Goal: Task Accomplishment & Management: Manage account settings

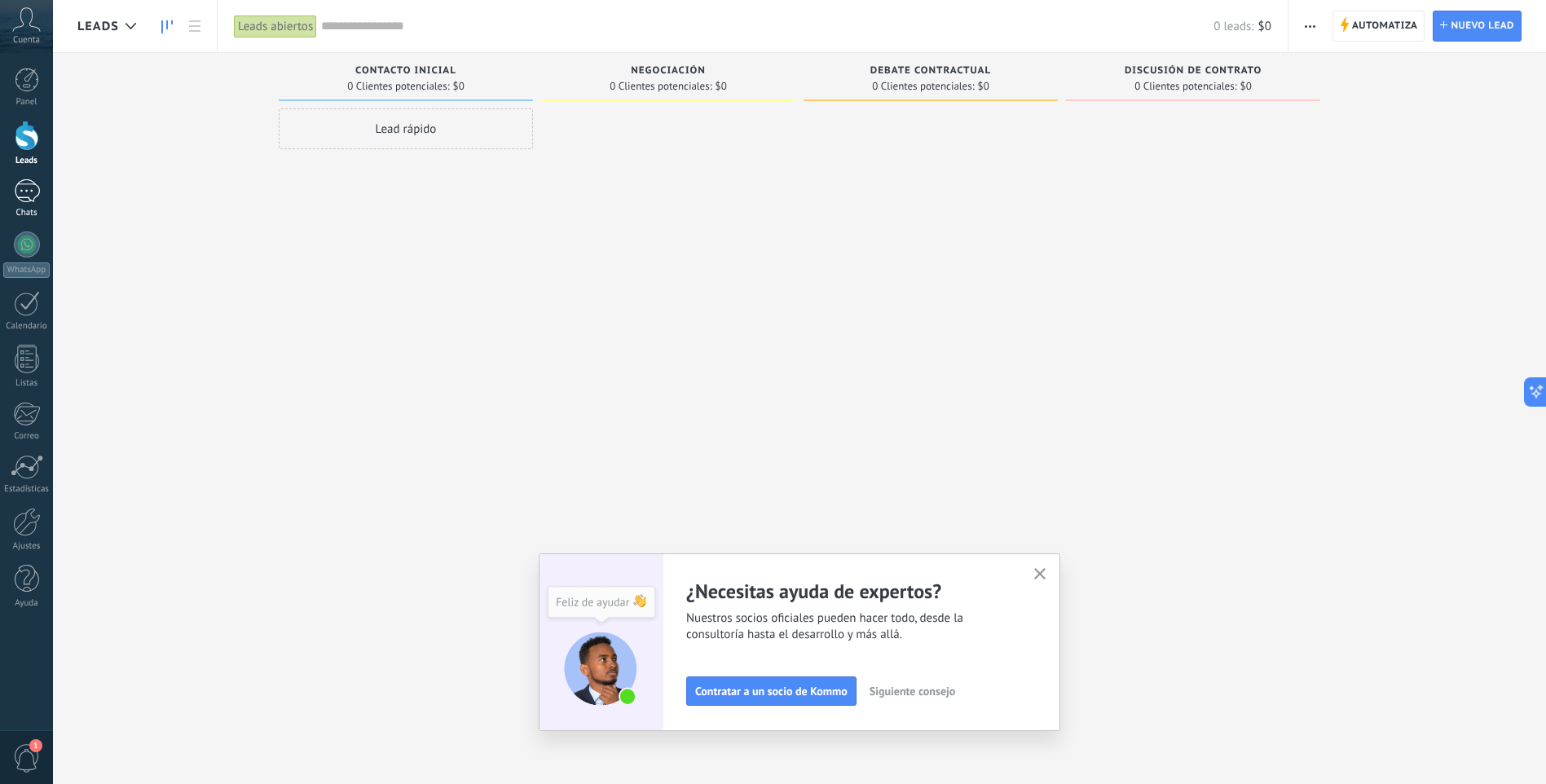
click at [26, 195] on div at bounding box center [26, 191] width 26 height 23
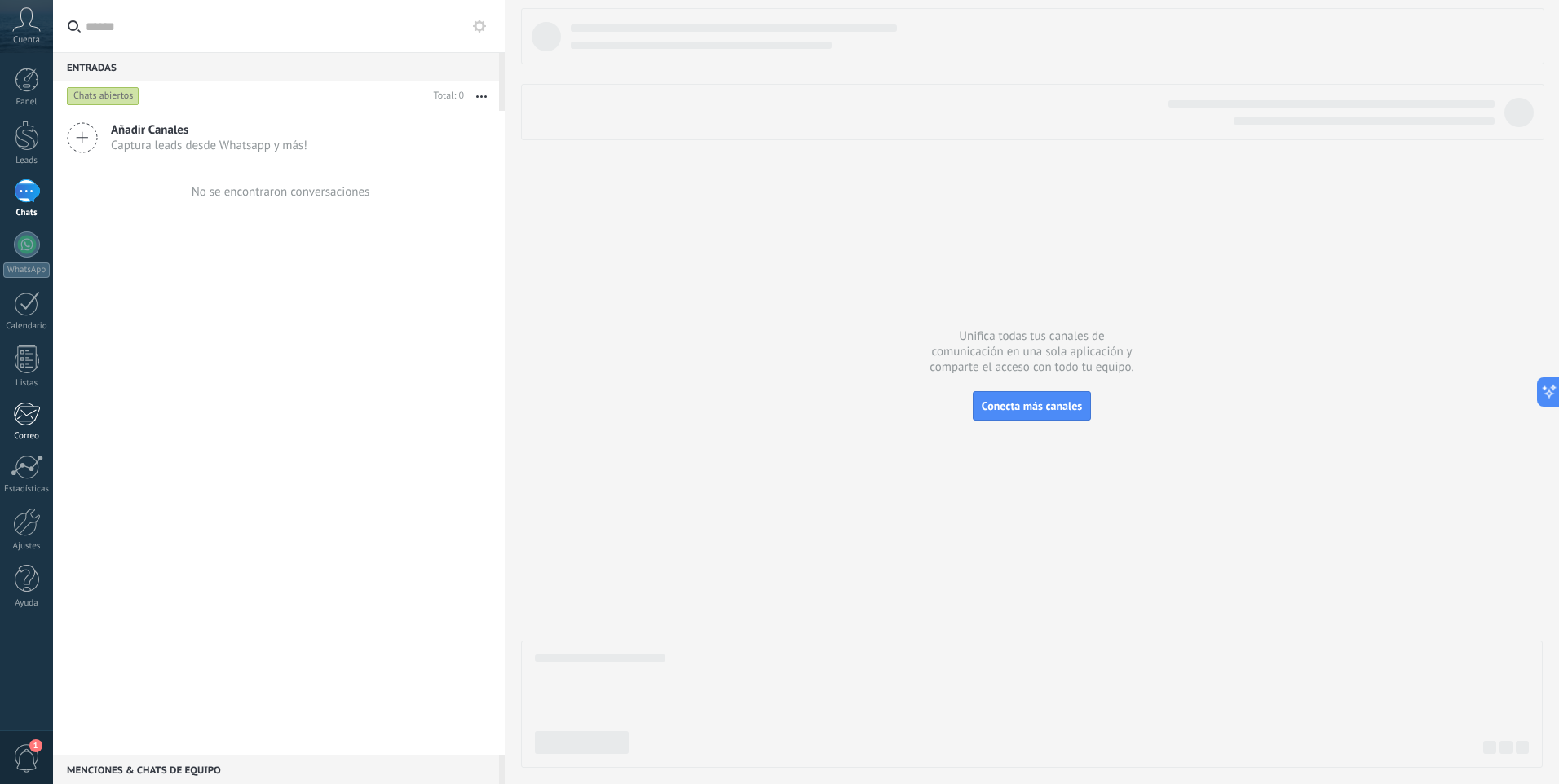
click at [36, 416] on div at bounding box center [25, 413] width 26 height 24
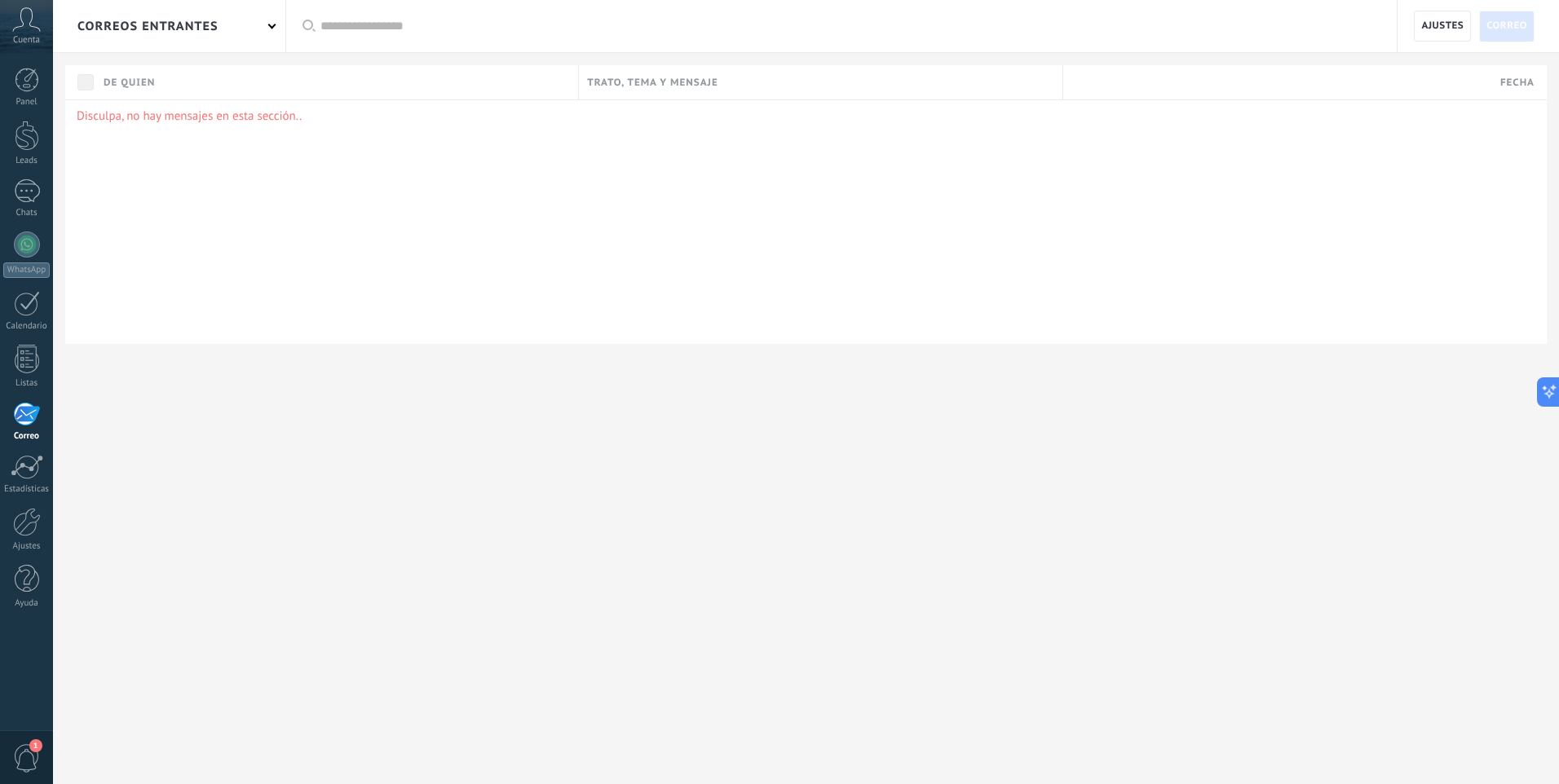
click at [245, 31] on div "correos entrantes" at bounding box center [168, 25] width 232 height 52
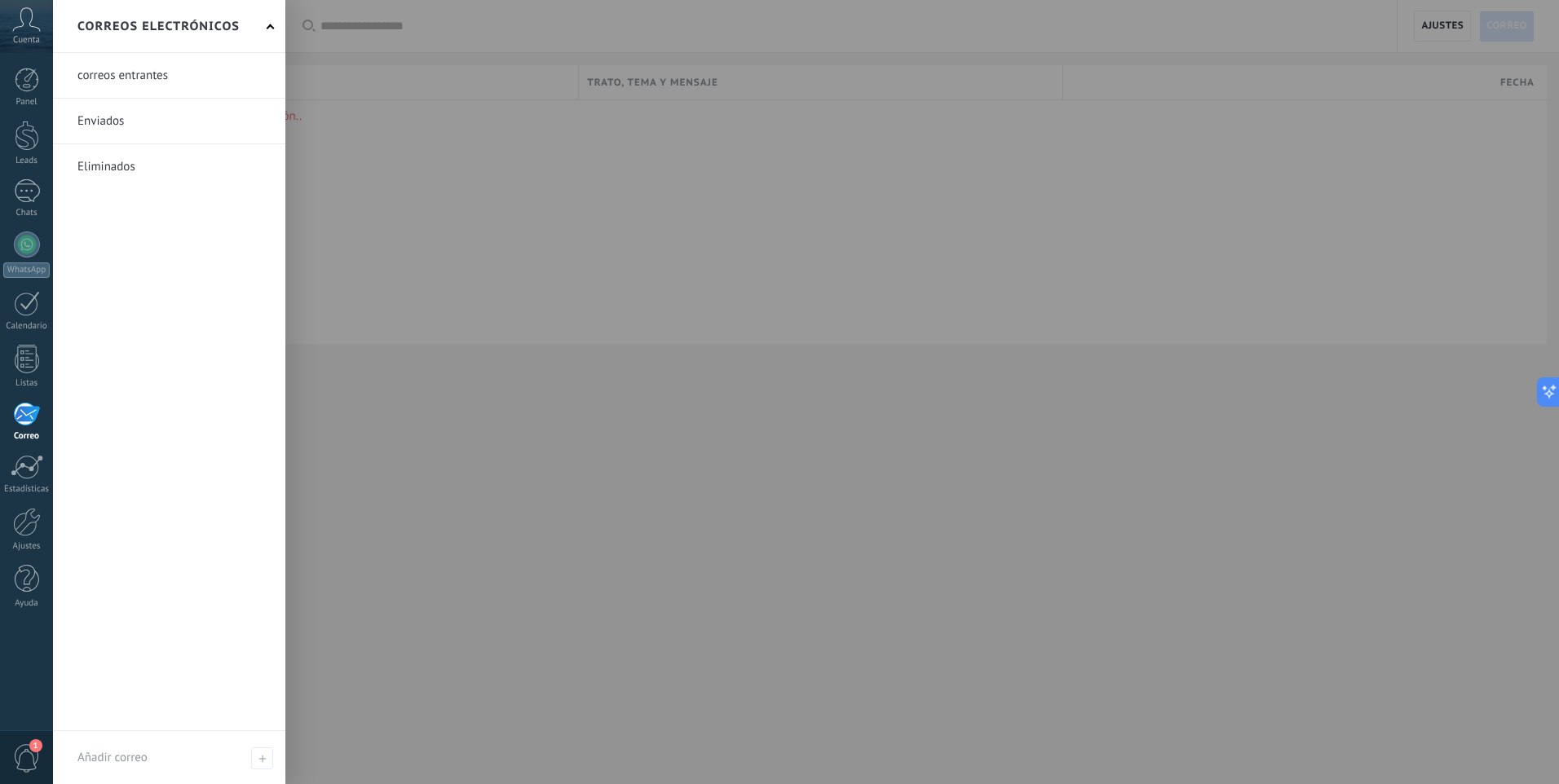
click at [115, 123] on link at bounding box center [168, 121] width 232 height 45
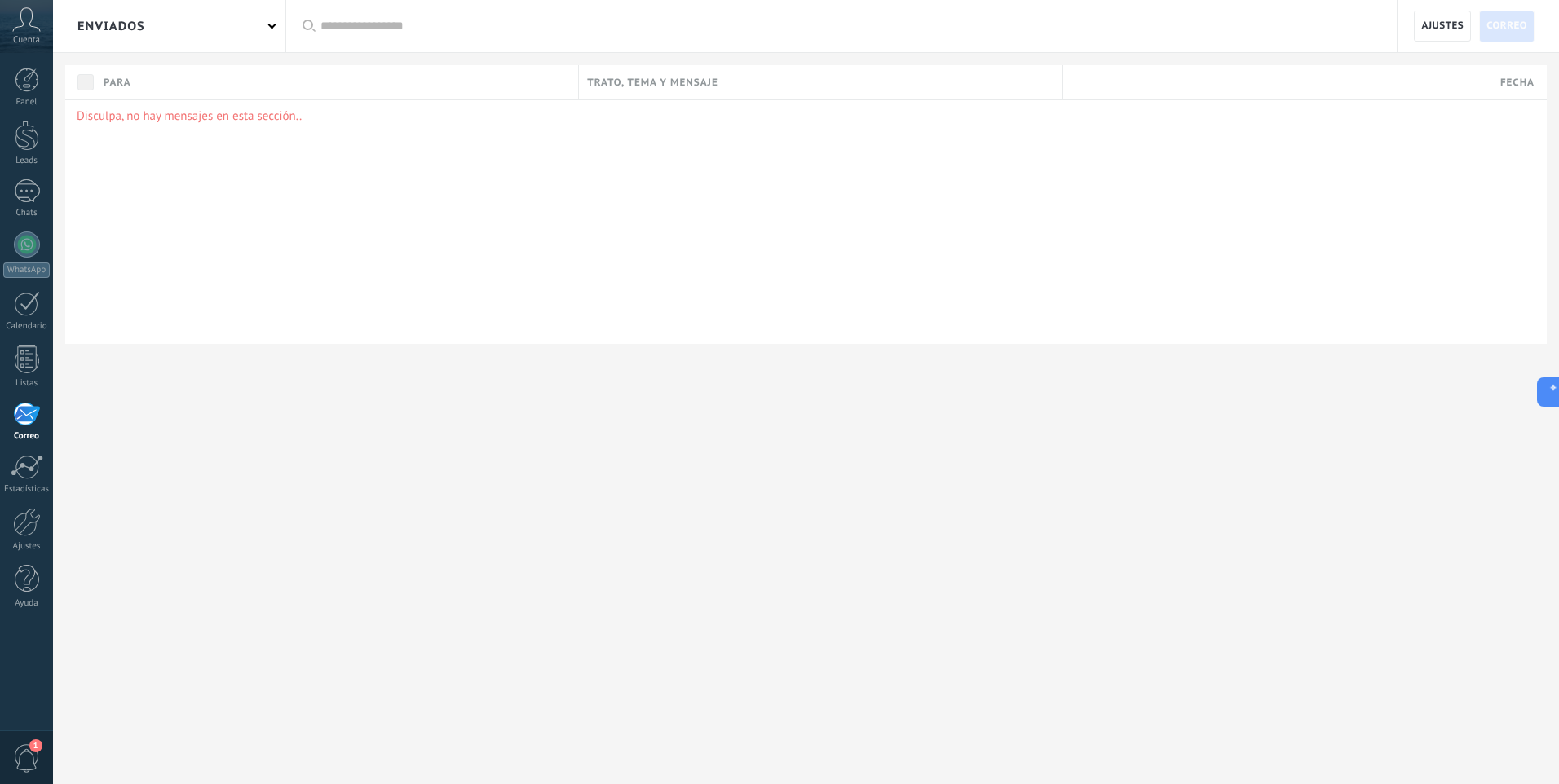
click at [262, 34] on div "Enviados" at bounding box center [168, 25] width 232 height 52
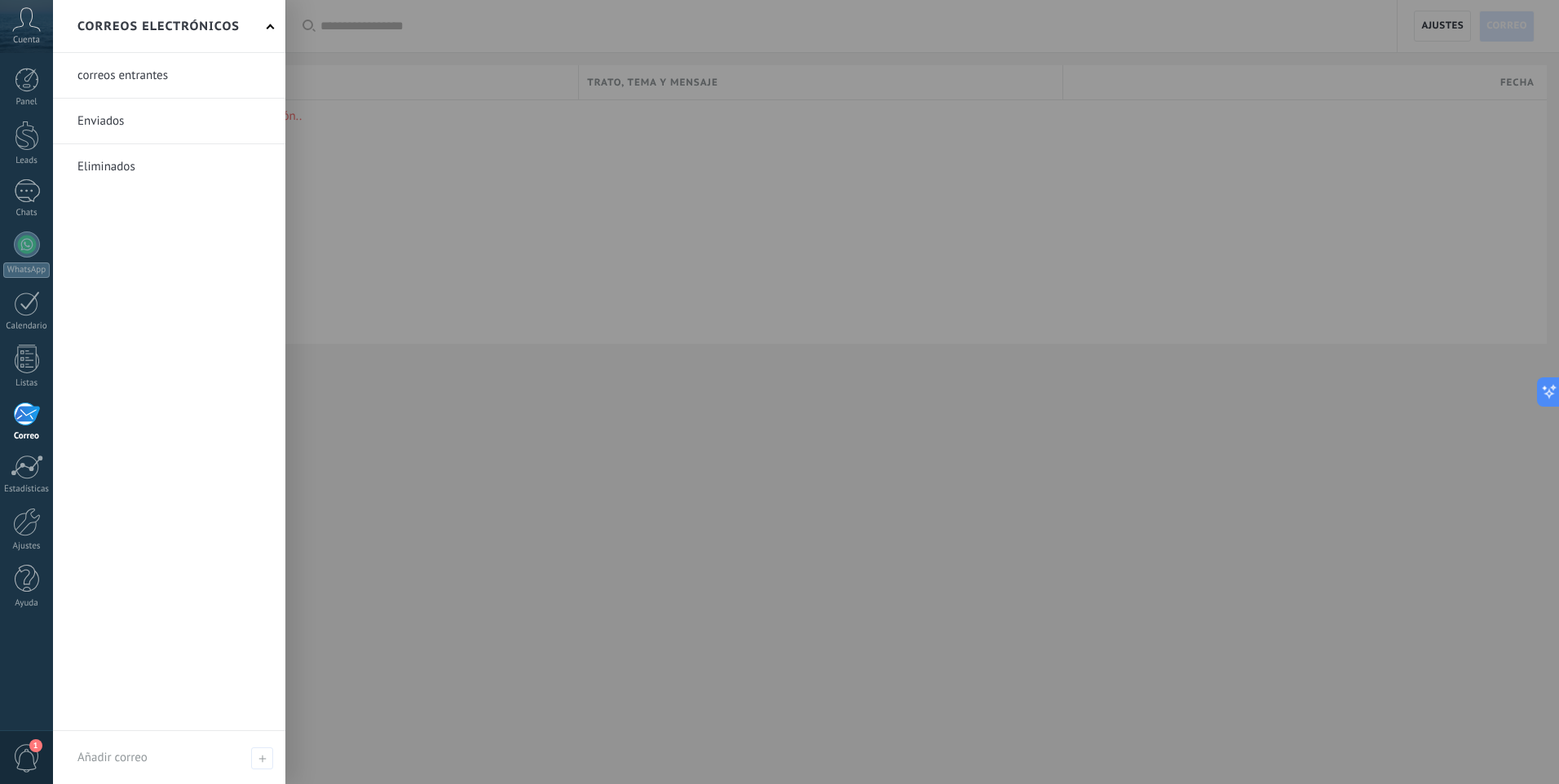
click at [152, 74] on link at bounding box center [168, 75] width 232 height 45
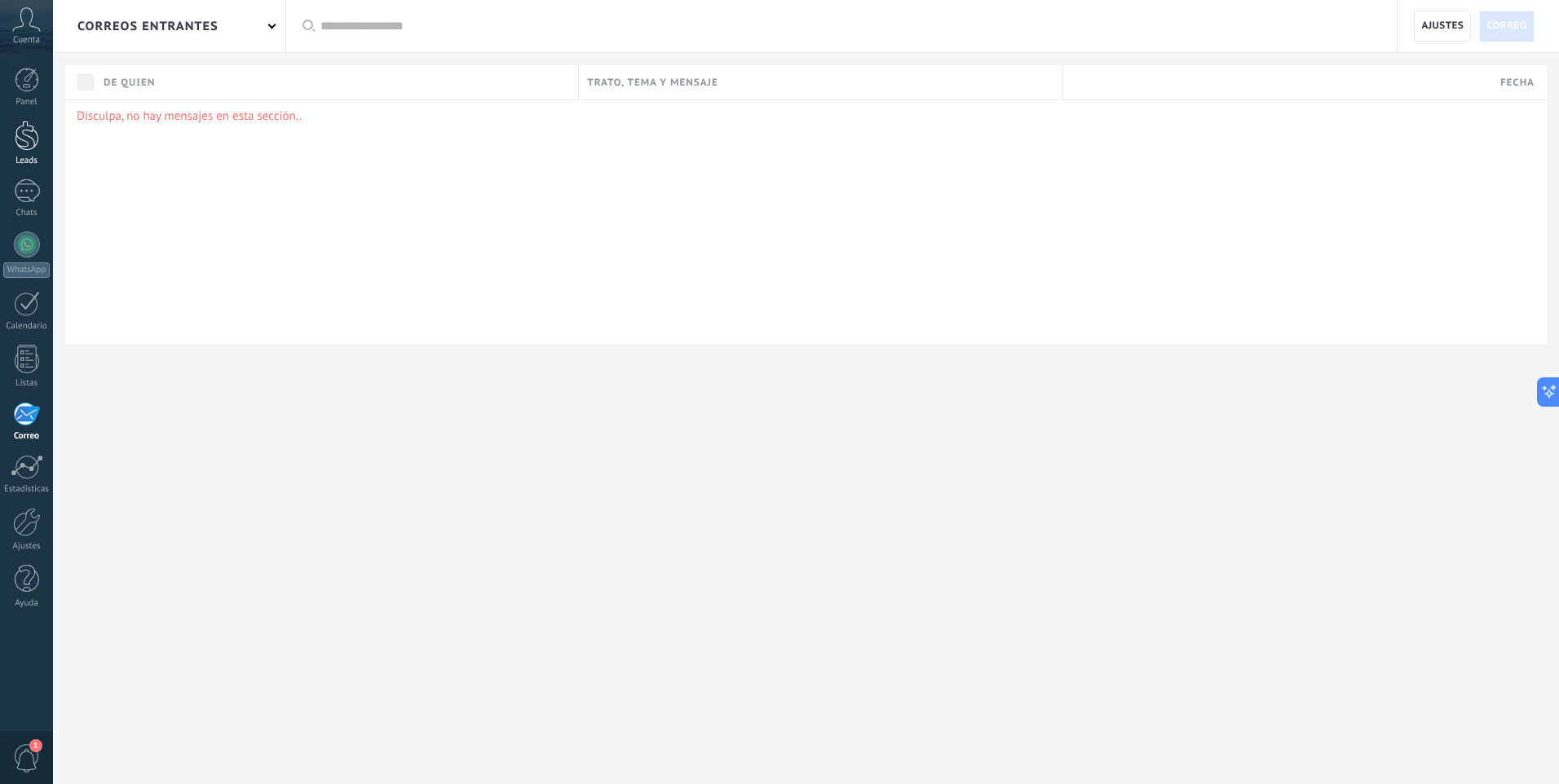
click at [32, 146] on div at bounding box center [26, 135] width 24 height 30
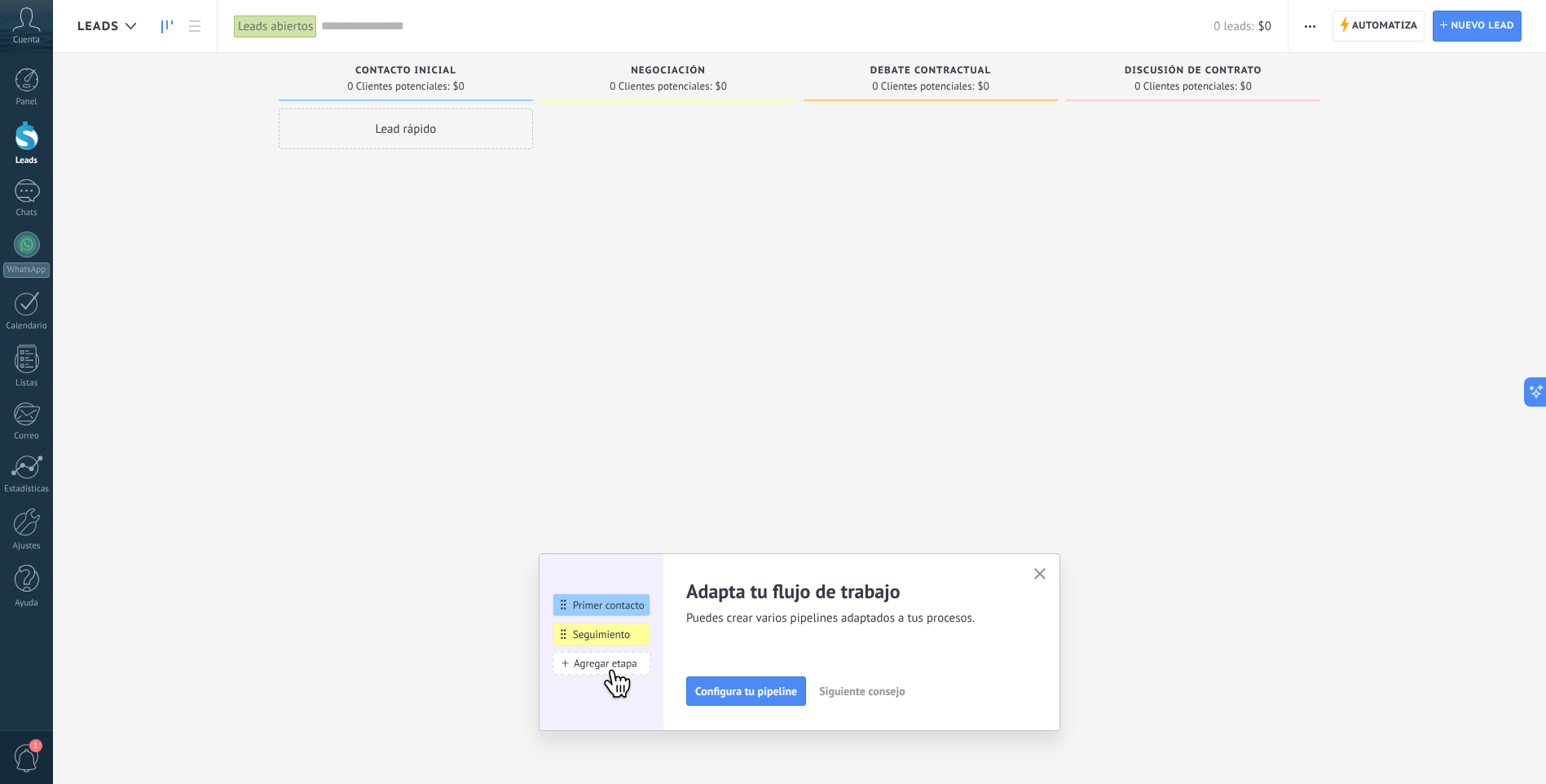
click at [1045, 576] on use "button" at bounding box center [1040, 574] width 12 height 12
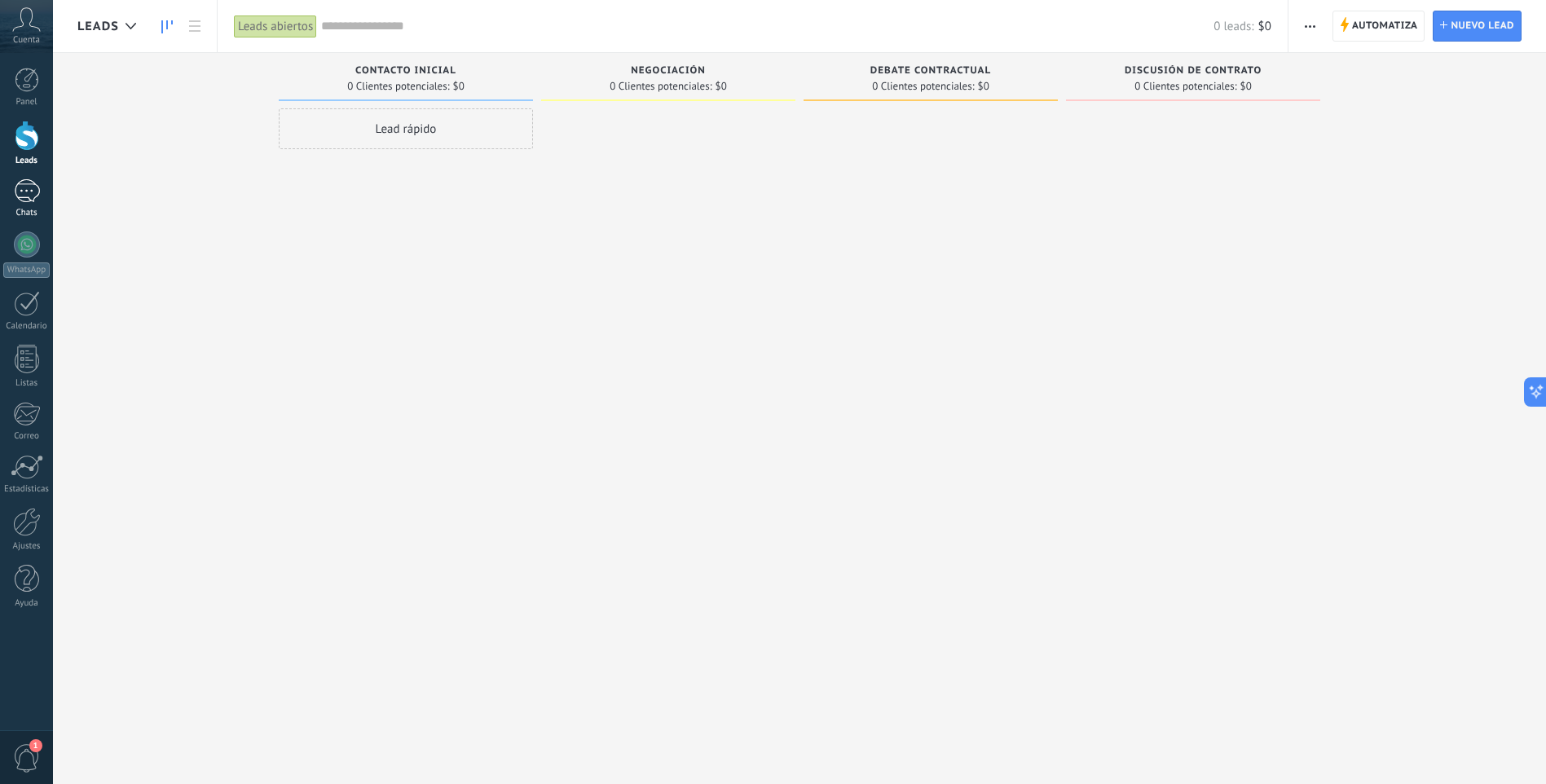
click at [26, 183] on div at bounding box center [26, 191] width 26 height 23
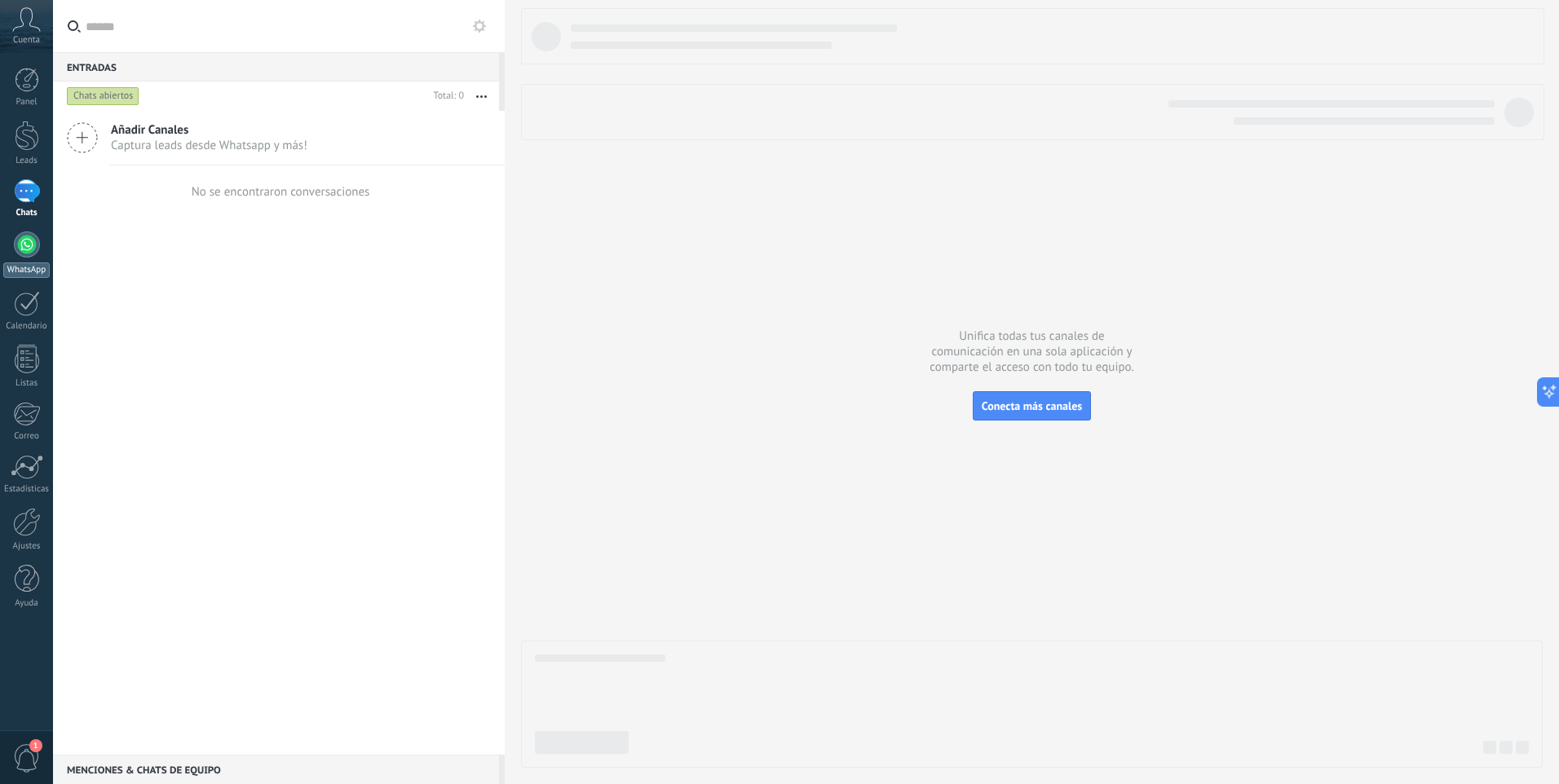
click at [27, 246] on div at bounding box center [26, 244] width 26 height 26
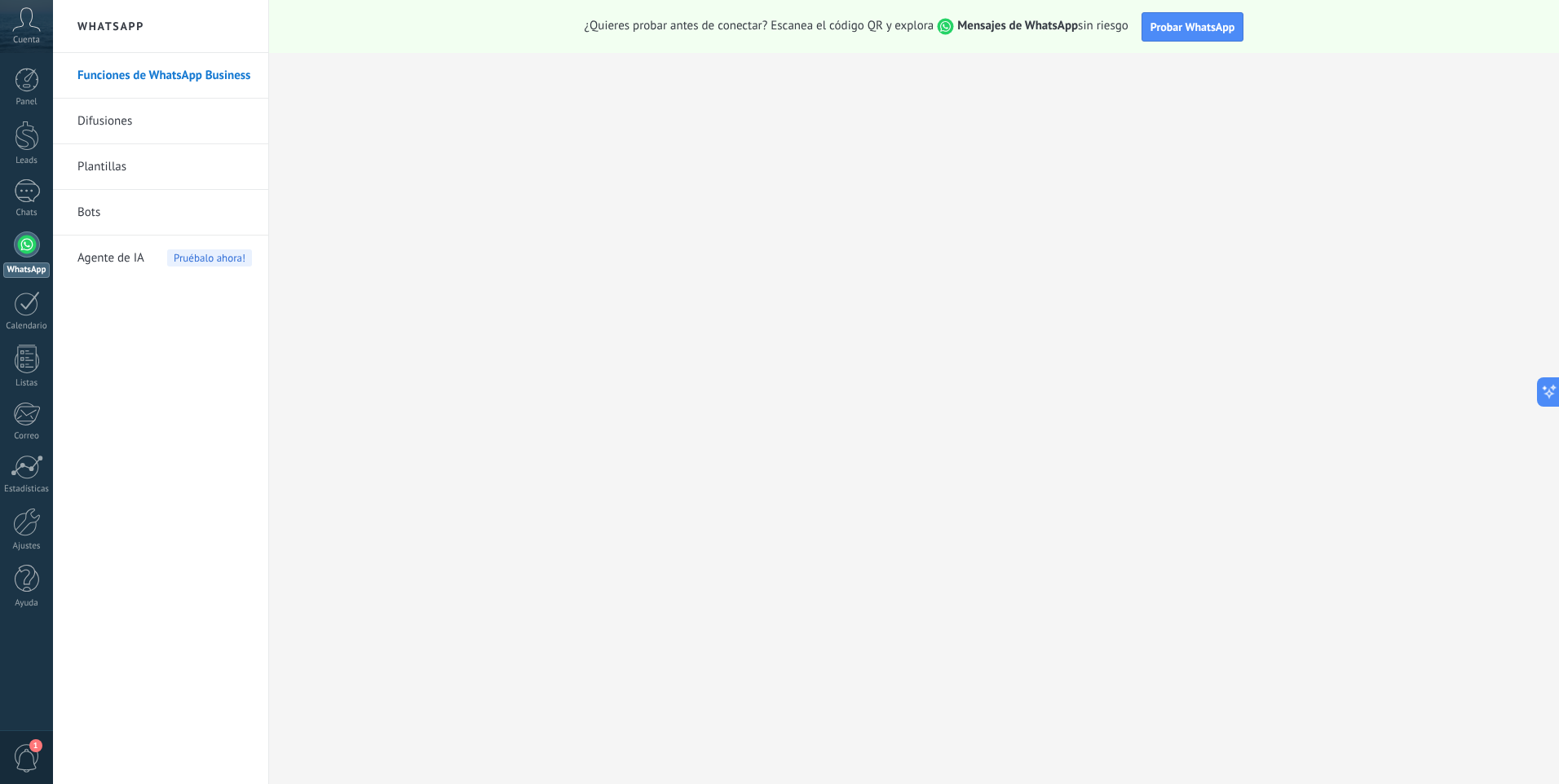
click at [107, 264] on span "Agente de IA" at bounding box center [111, 258] width 67 height 46
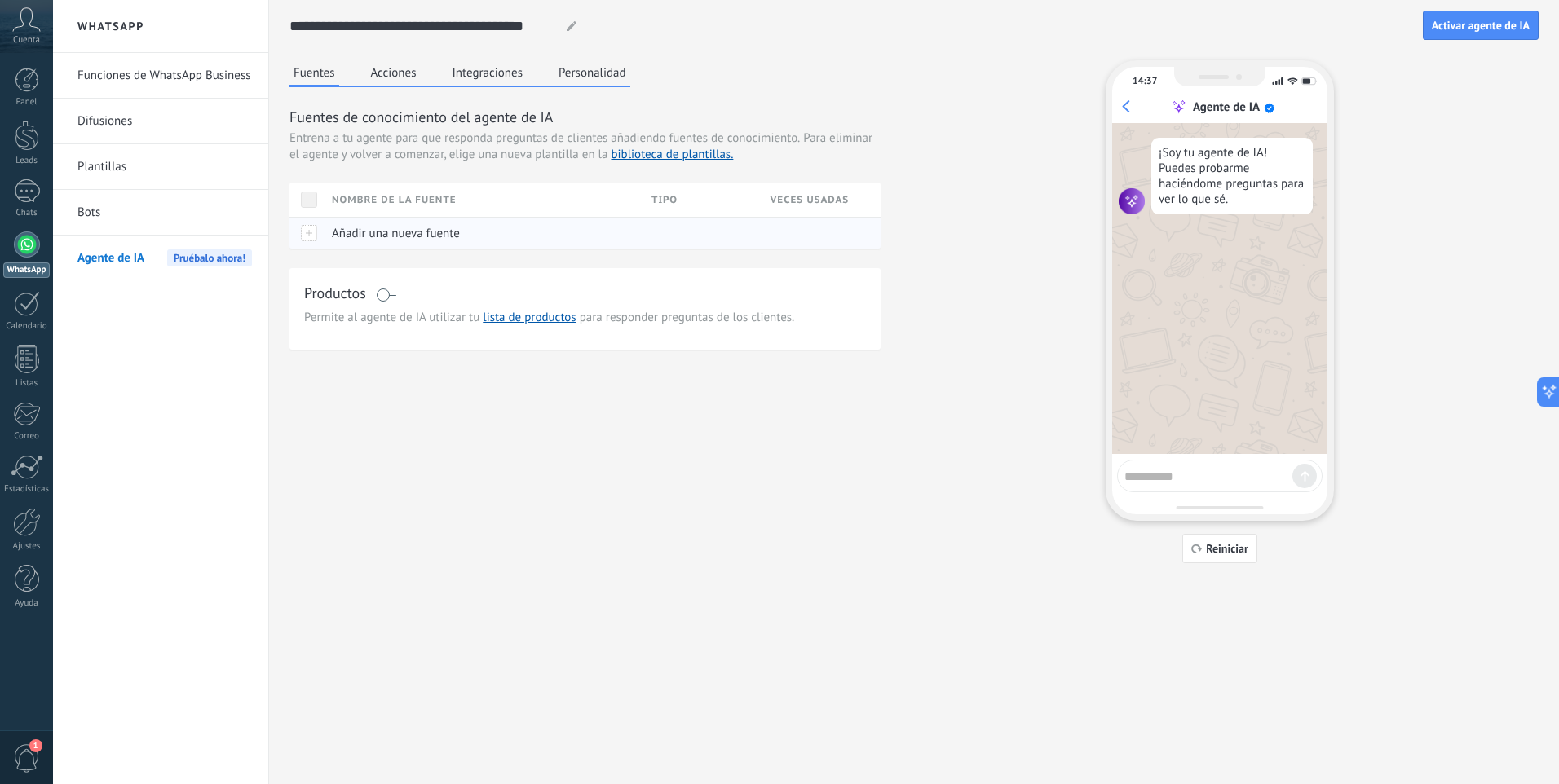
click at [319, 232] on div at bounding box center [307, 232] width 34 height 31
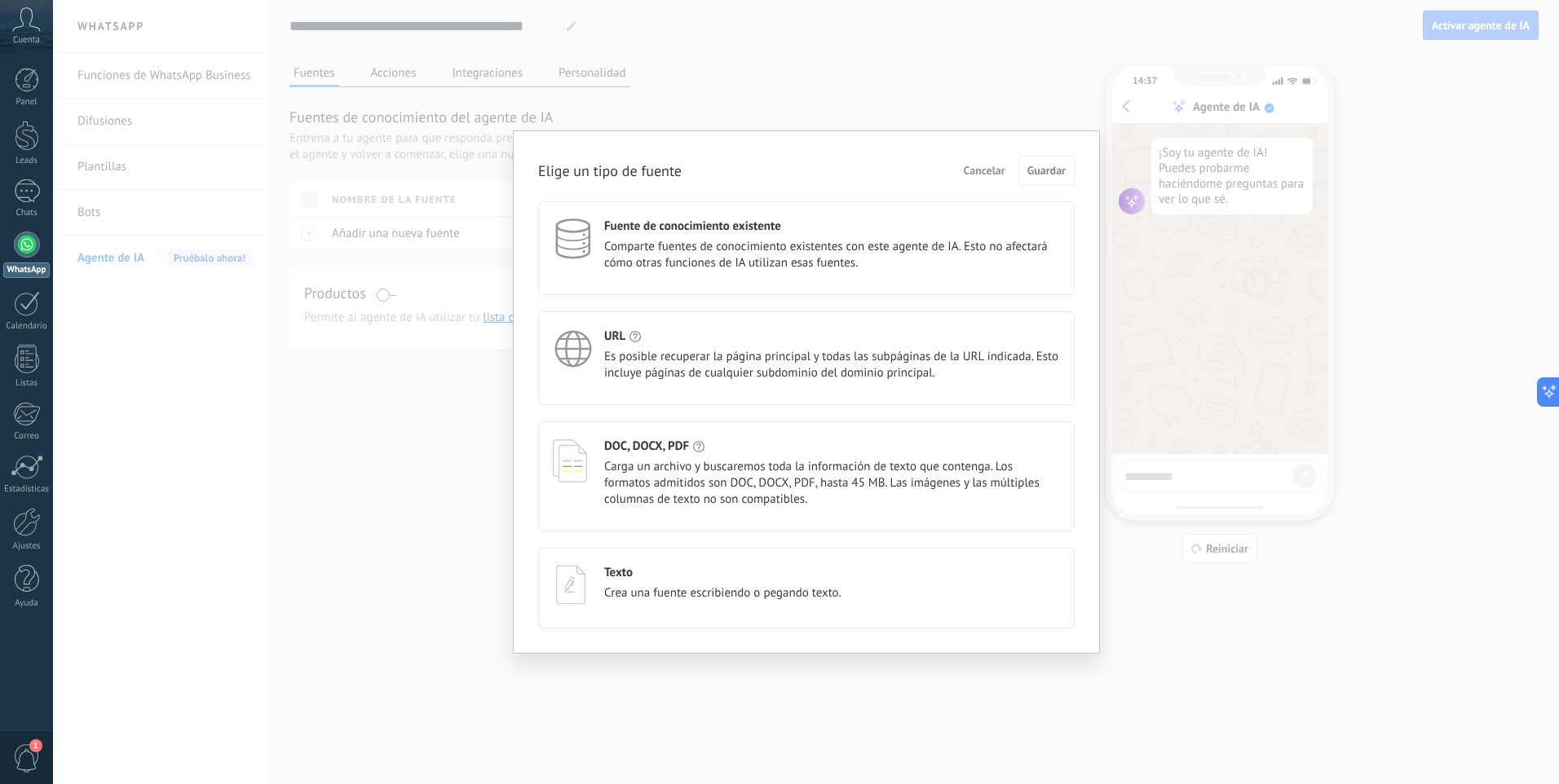
click at [869, 89] on div "Elige un tipo de fuente Cancelar Guardar Fuente de conocimiento existente Compa…" at bounding box center [806, 392] width 1506 height 784
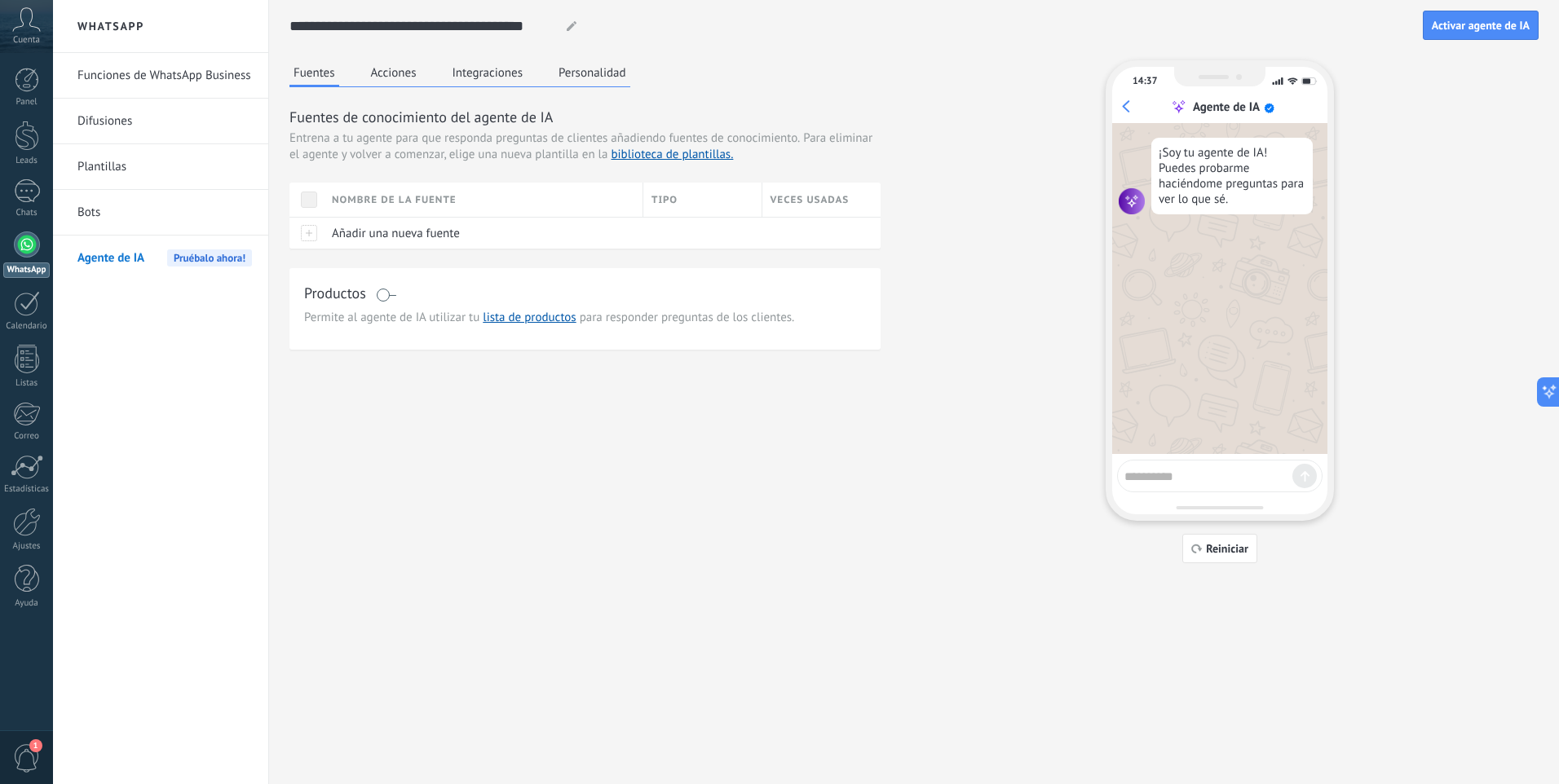
click at [398, 75] on button "Acciones" at bounding box center [394, 72] width 54 height 24
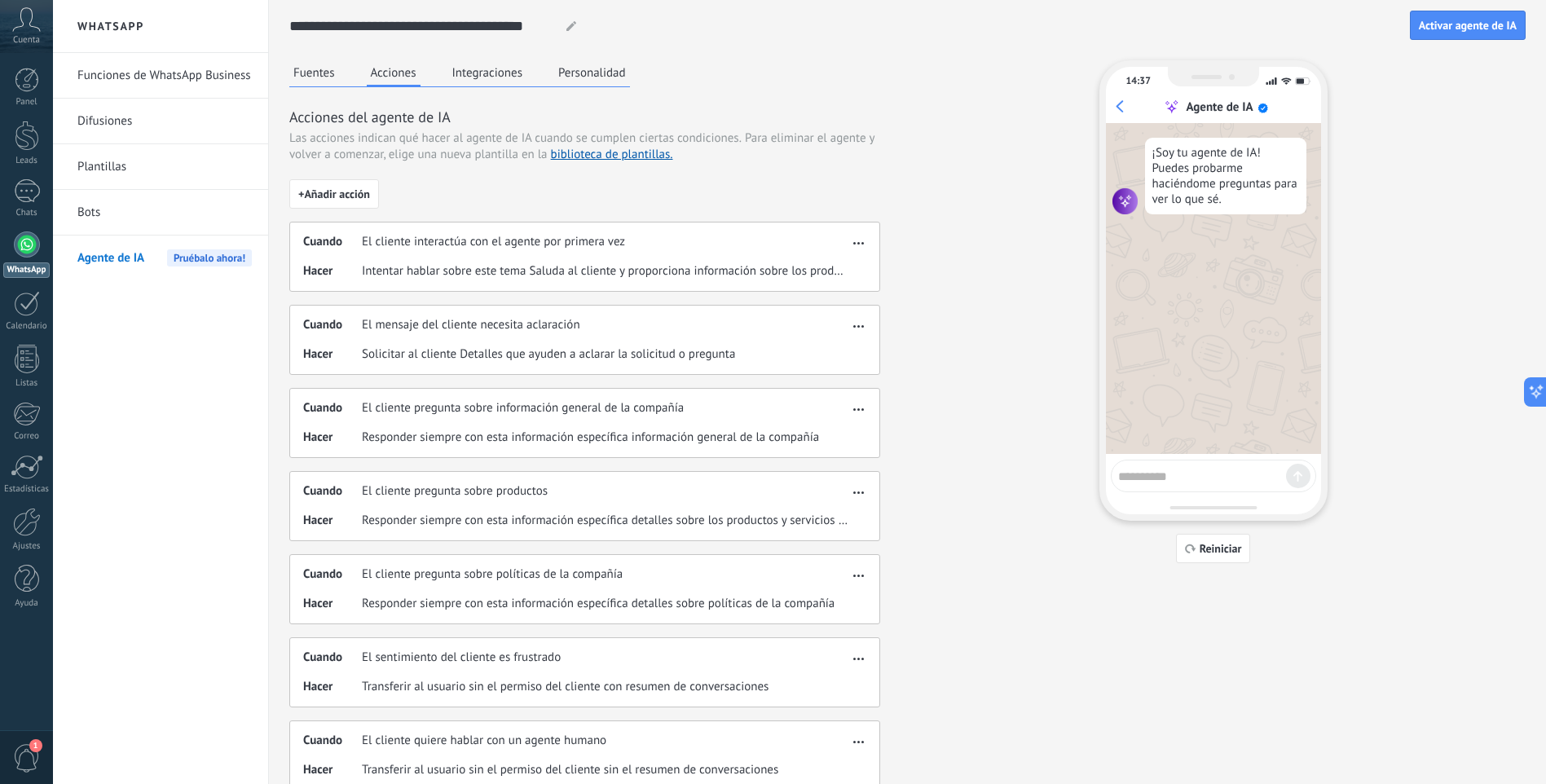
click at [477, 68] on button "Integraciones" at bounding box center [488, 72] width 79 height 24
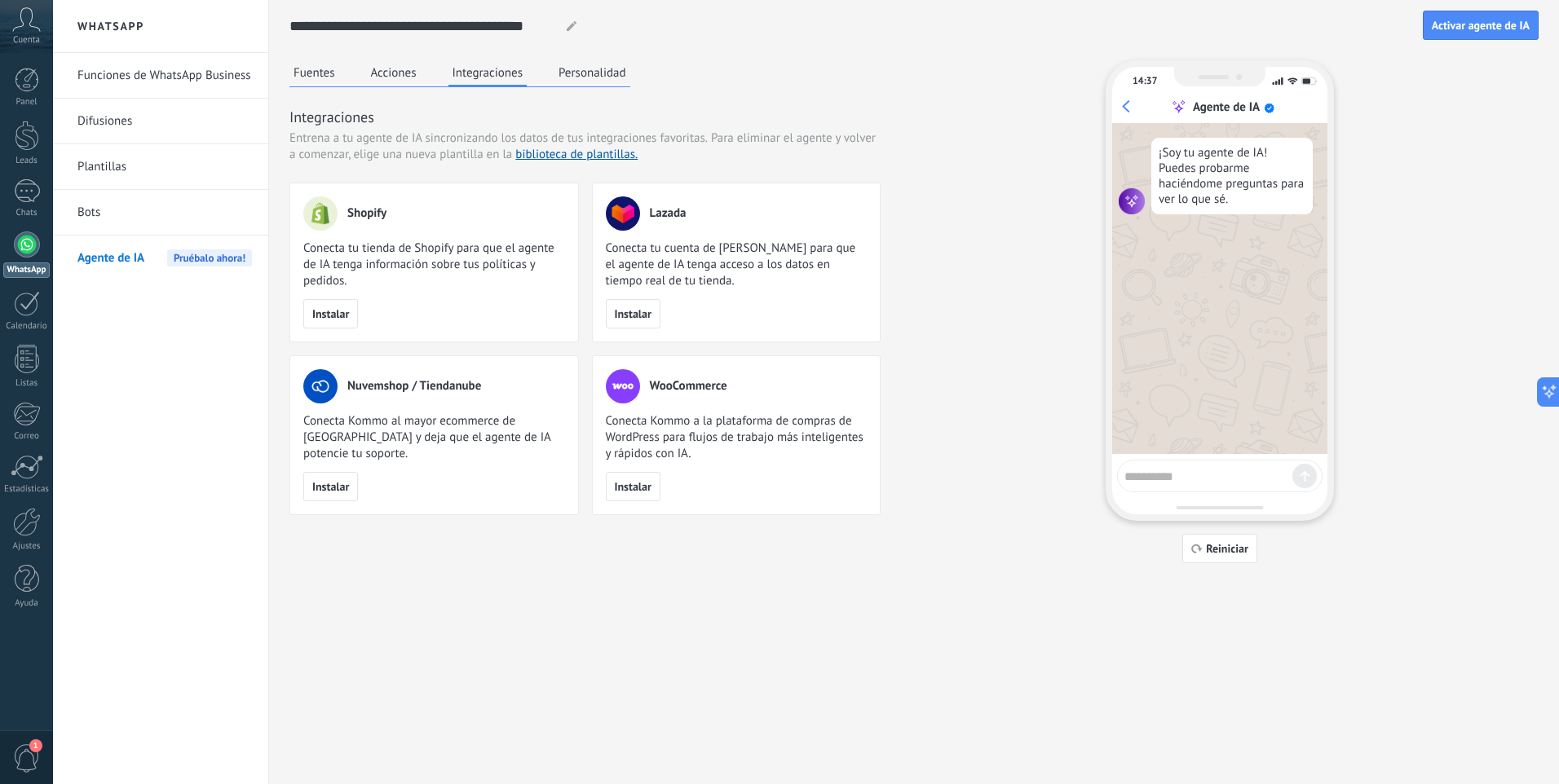
click at [601, 72] on button "Personalidad" at bounding box center [591, 72] width 75 height 24
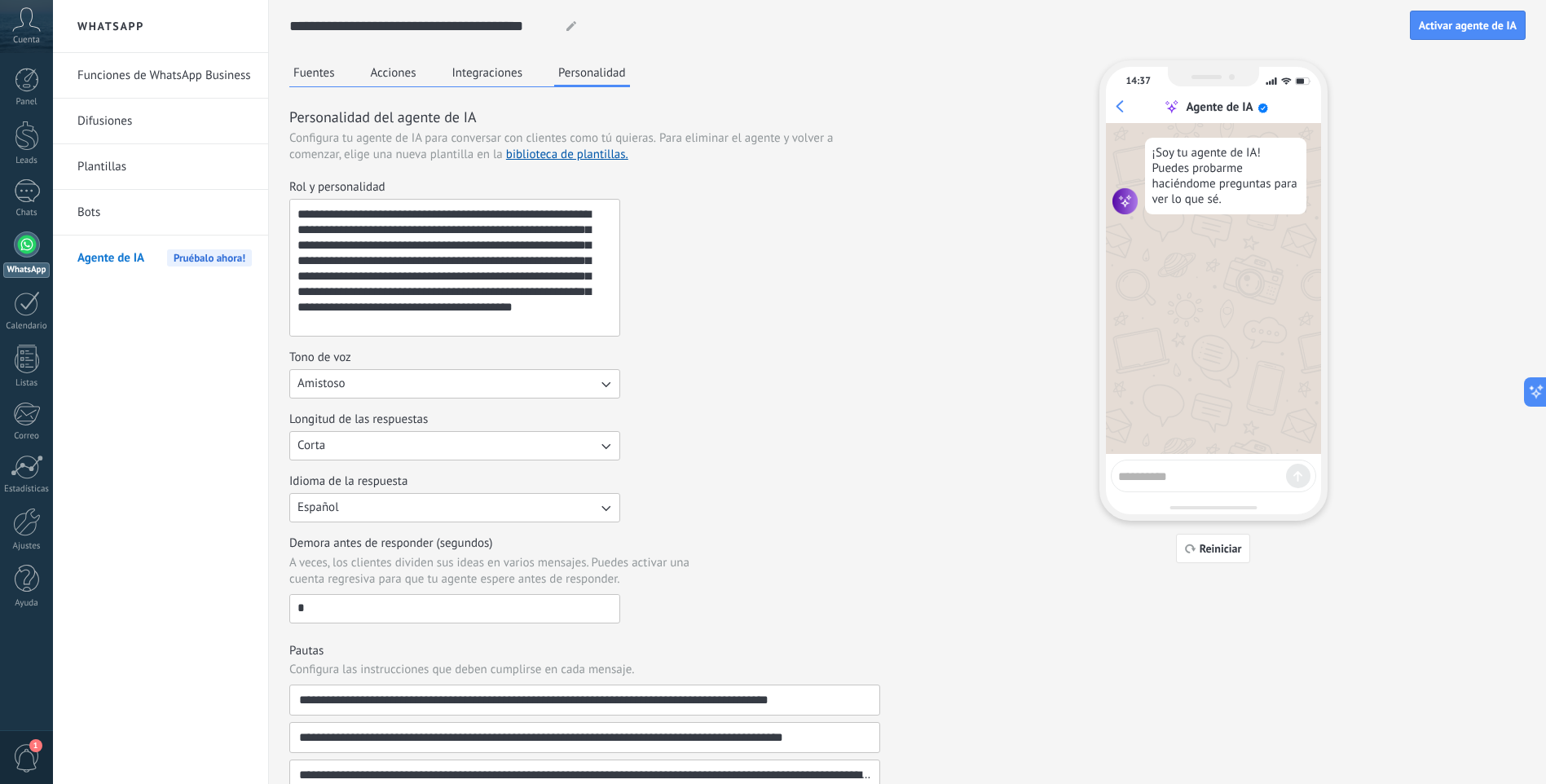
click at [367, 389] on button "Amistoso" at bounding box center [455, 384] width 331 height 29
click at [735, 396] on div "Tono de voz Amistoso Casual Formal Amistoso" at bounding box center [586, 374] width 591 height 49
click at [449, 450] on button "Corta" at bounding box center [455, 445] width 331 height 29
click at [449, 450] on li "Corta" at bounding box center [449, 445] width 340 height 27
click at [692, 449] on div "Longitud de las respuestas Corta" at bounding box center [586, 436] width 591 height 49
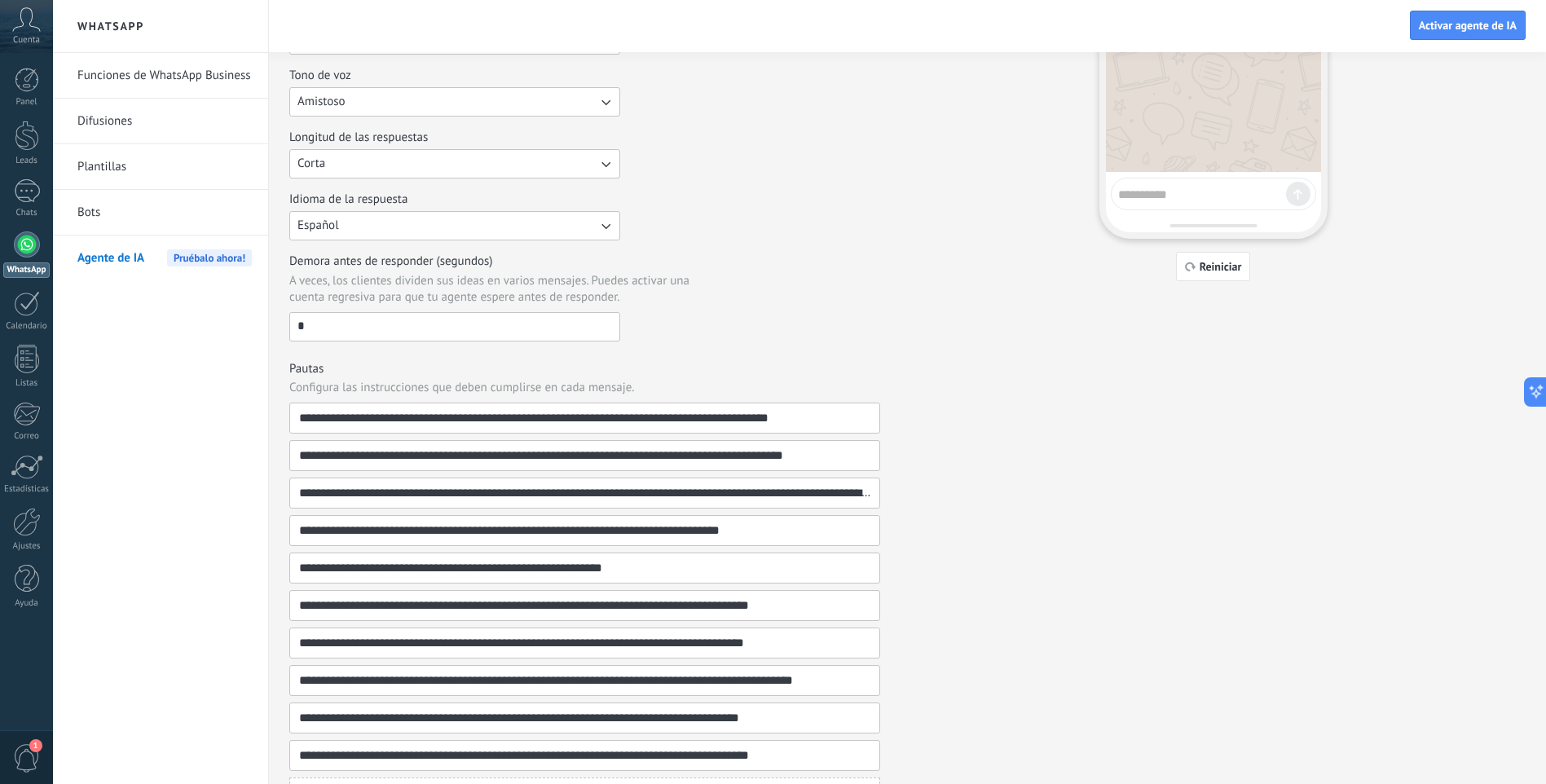
scroll to position [324, 0]
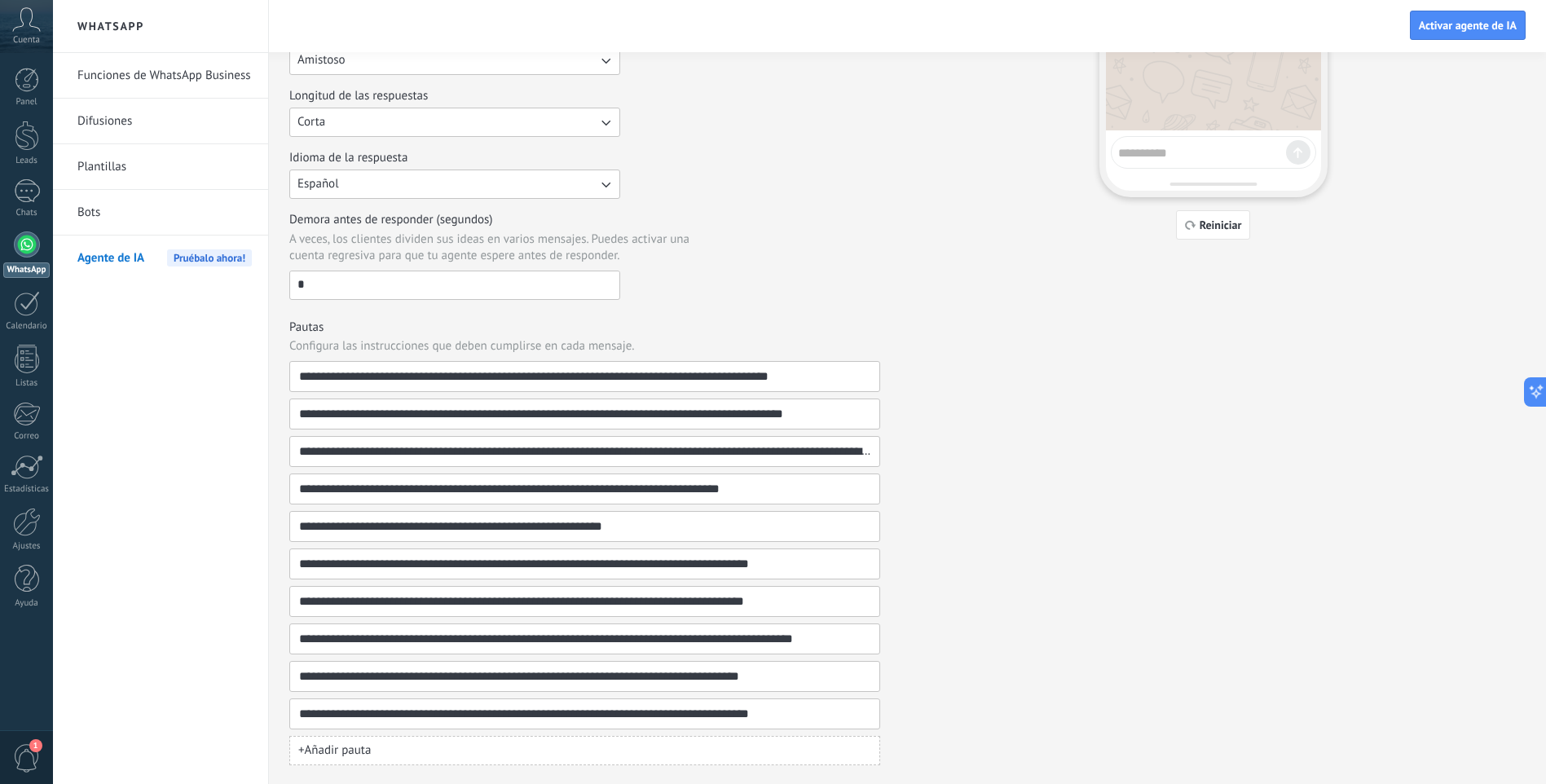
click at [149, 75] on link "Funciones de WhatsApp Business" at bounding box center [164, 75] width 174 height 46
